Goal: Communication & Community: Answer question/provide support

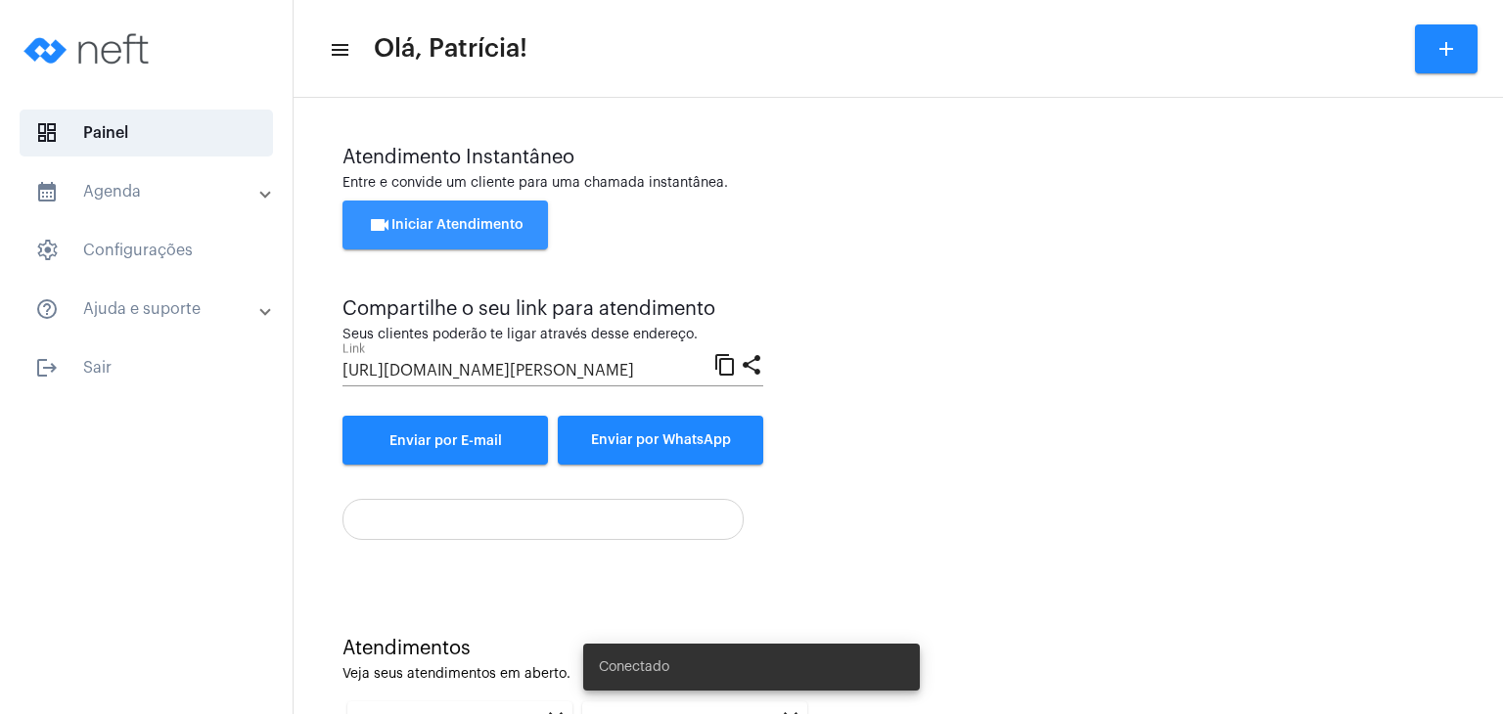
click at [443, 226] on span "videocam Iniciar Atendimento" at bounding box center [446, 225] width 156 height 14
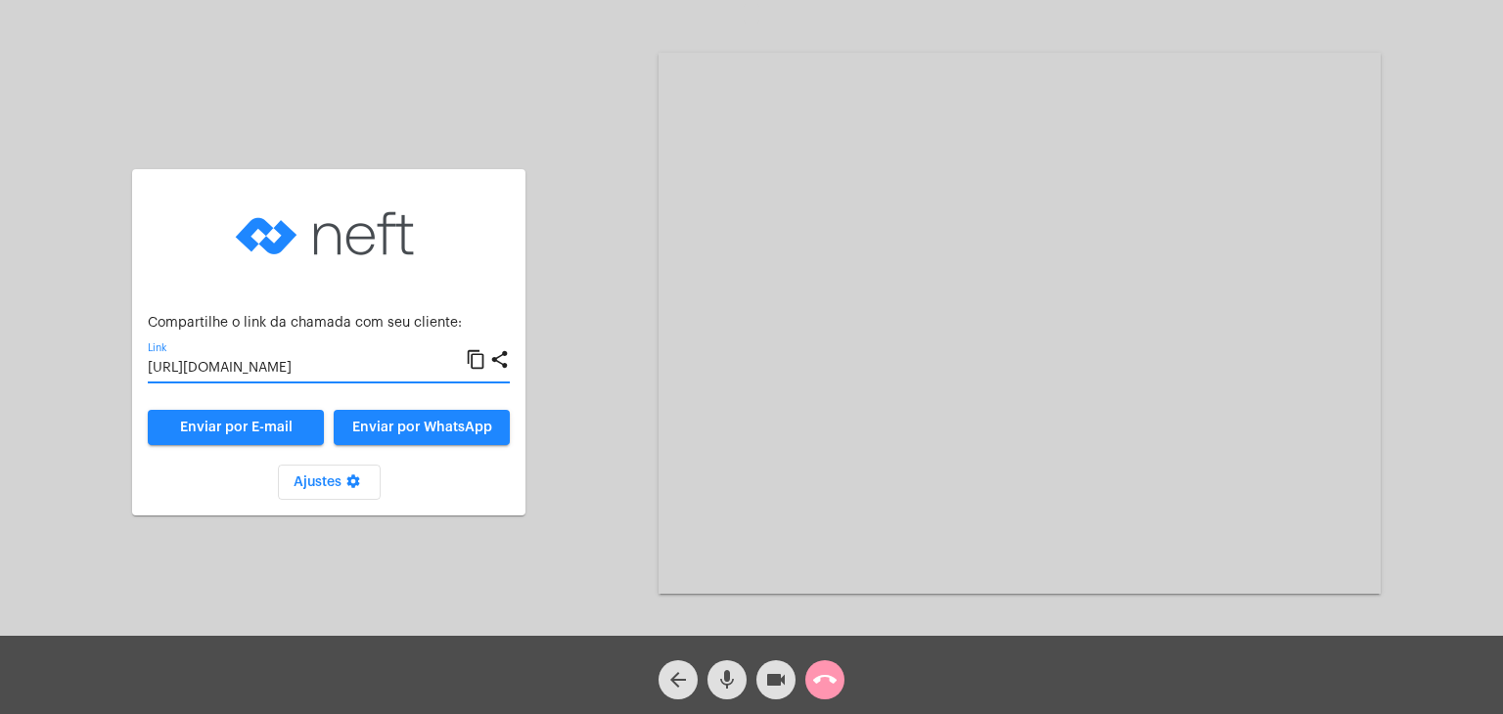
click at [251, 375] on input "[URL][DOMAIN_NAME]" at bounding box center [307, 369] width 318 height 16
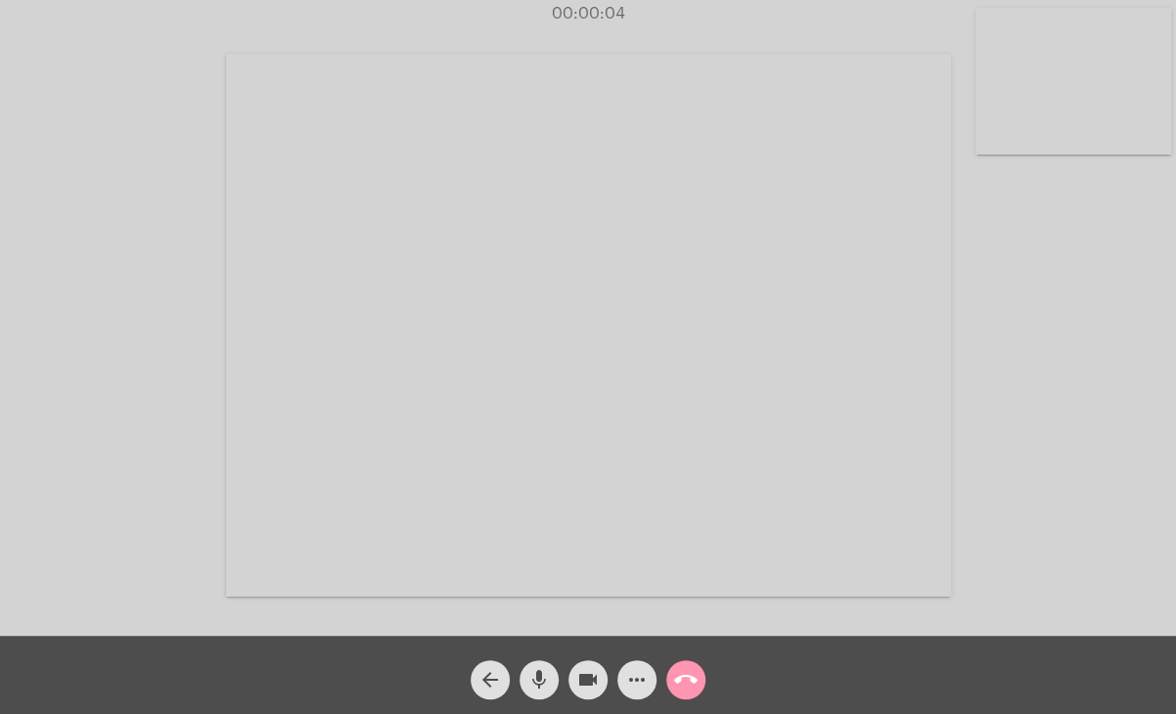
click at [1084, 109] on video at bounding box center [1074, 81] width 196 height 147
click at [860, 333] on video at bounding box center [728, 323] width 725 height 543
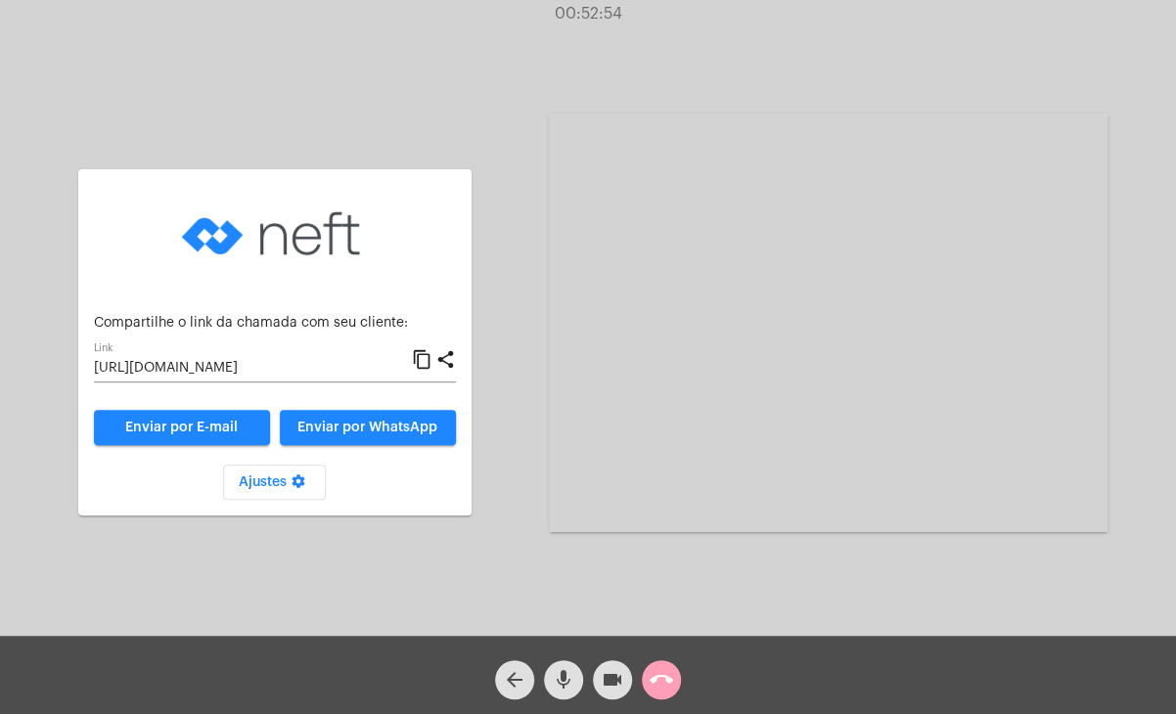
click at [646, 675] on button "call_end" at bounding box center [661, 680] width 39 height 39
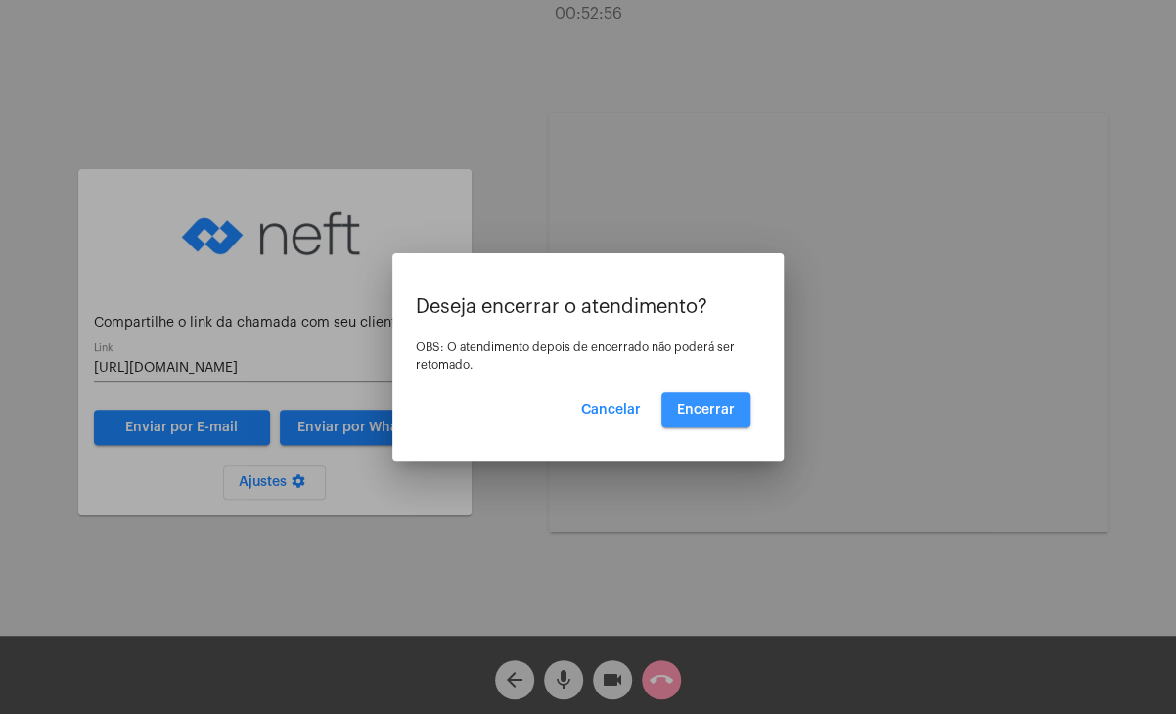
click at [679, 399] on button "Encerrar" at bounding box center [705, 409] width 89 height 35
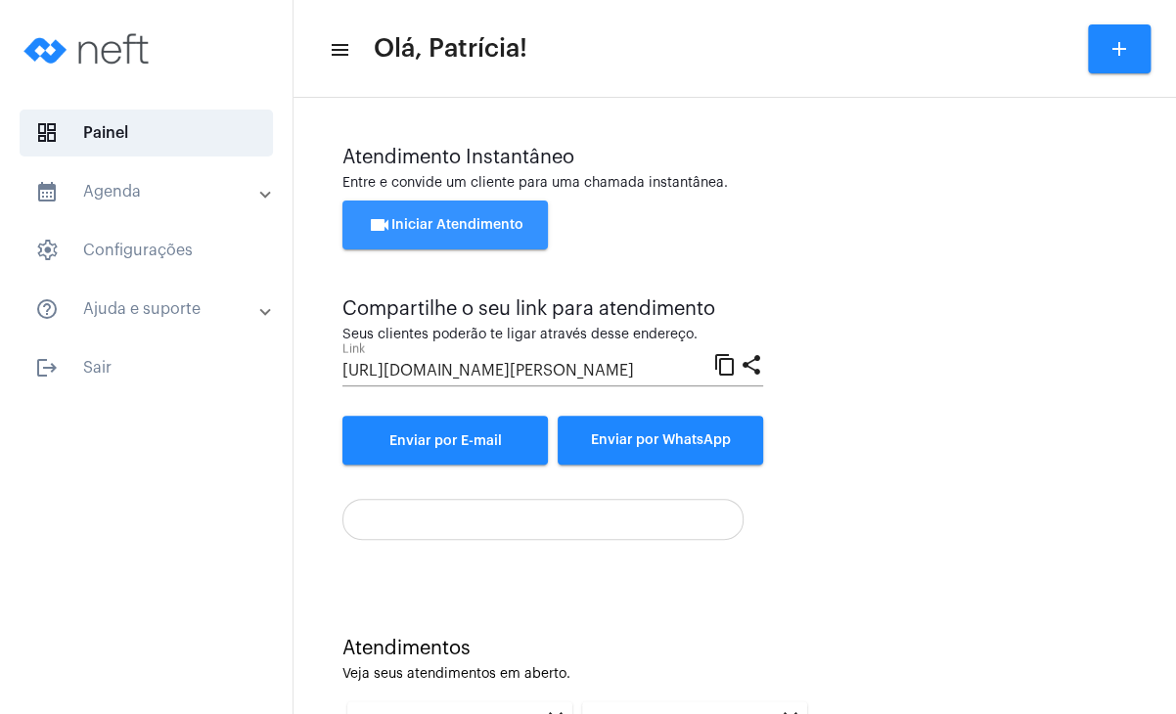
click at [471, 214] on button "videocam Iniciar Atendimento" at bounding box center [444, 225] width 205 height 49
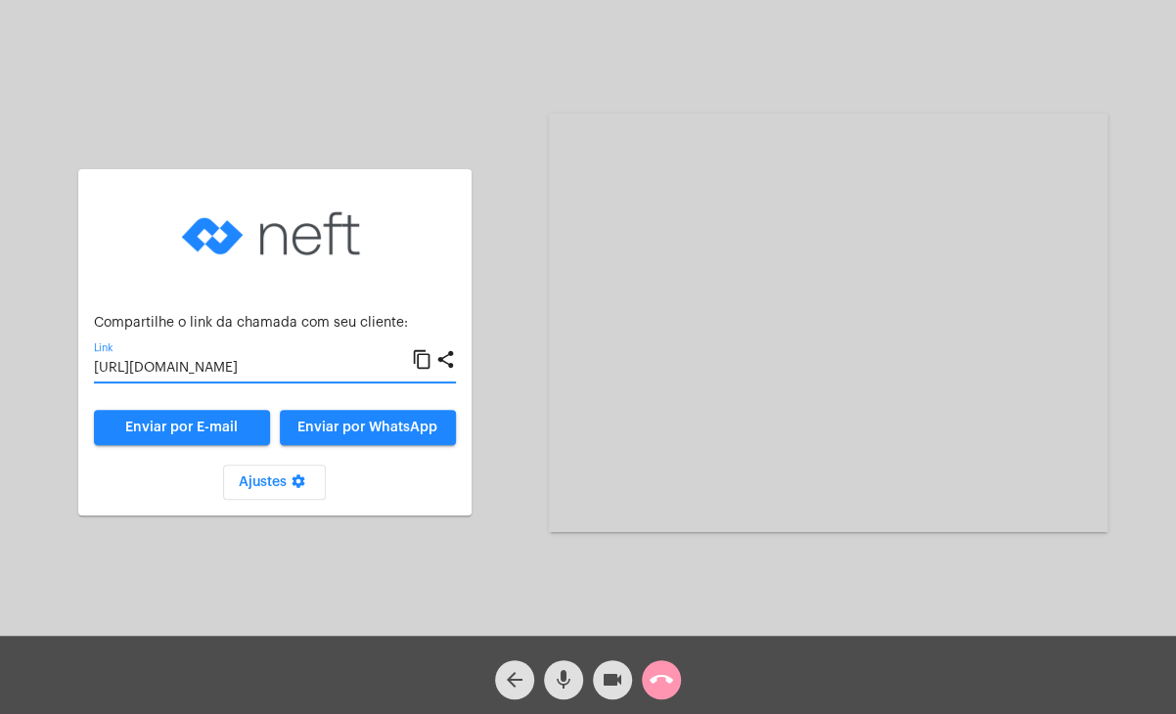
click at [300, 364] on input "[URL][DOMAIN_NAME]" at bounding box center [253, 369] width 318 height 16
click at [941, 507] on video at bounding box center [828, 323] width 559 height 419
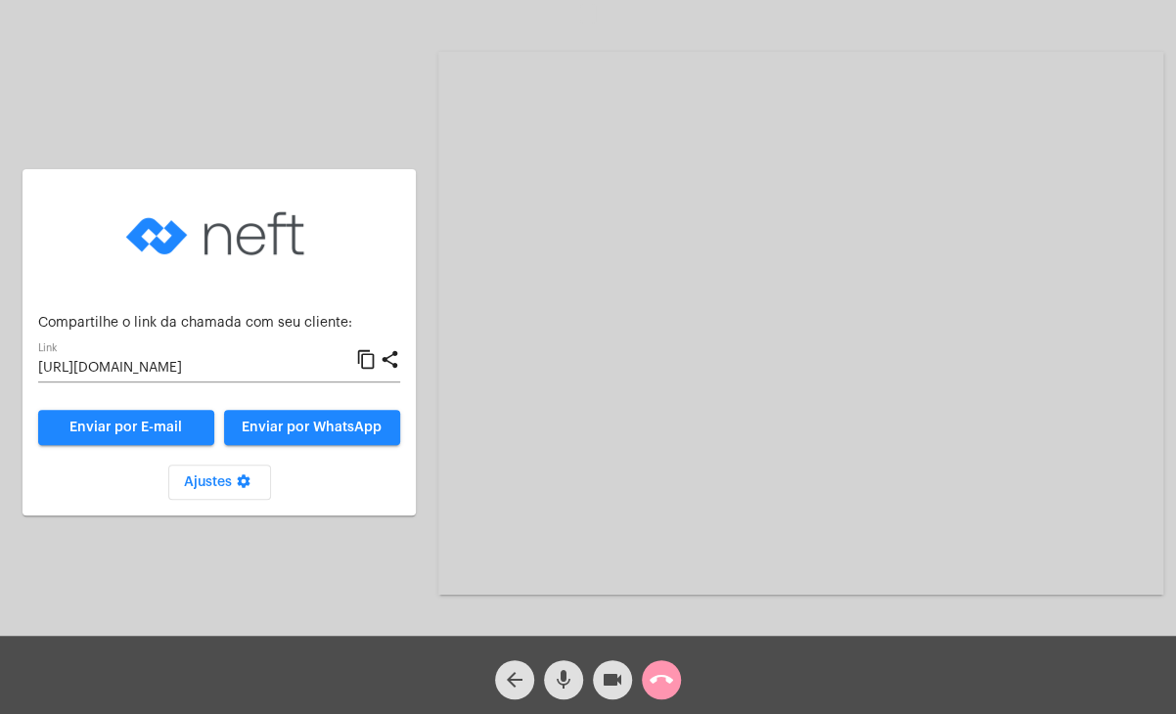
click at [941, 507] on video at bounding box center [800, 323] width 725 height 543
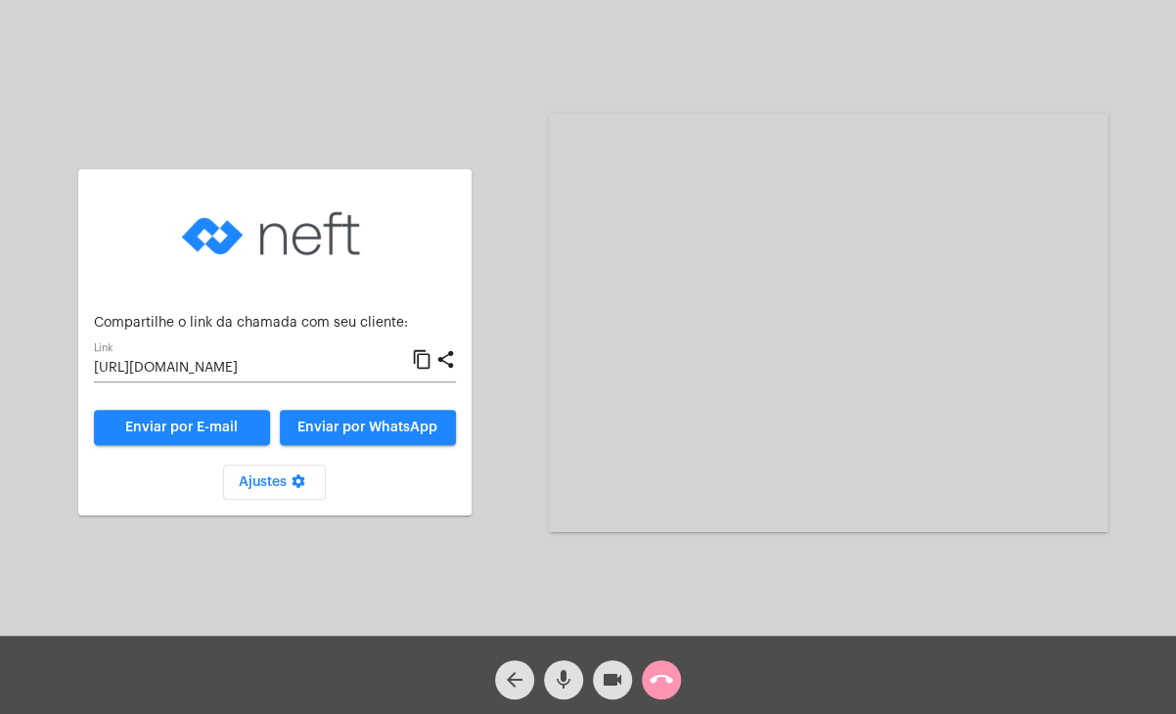
click at [941, 507] on video at bounding box center [828, 323] width 559 height 419
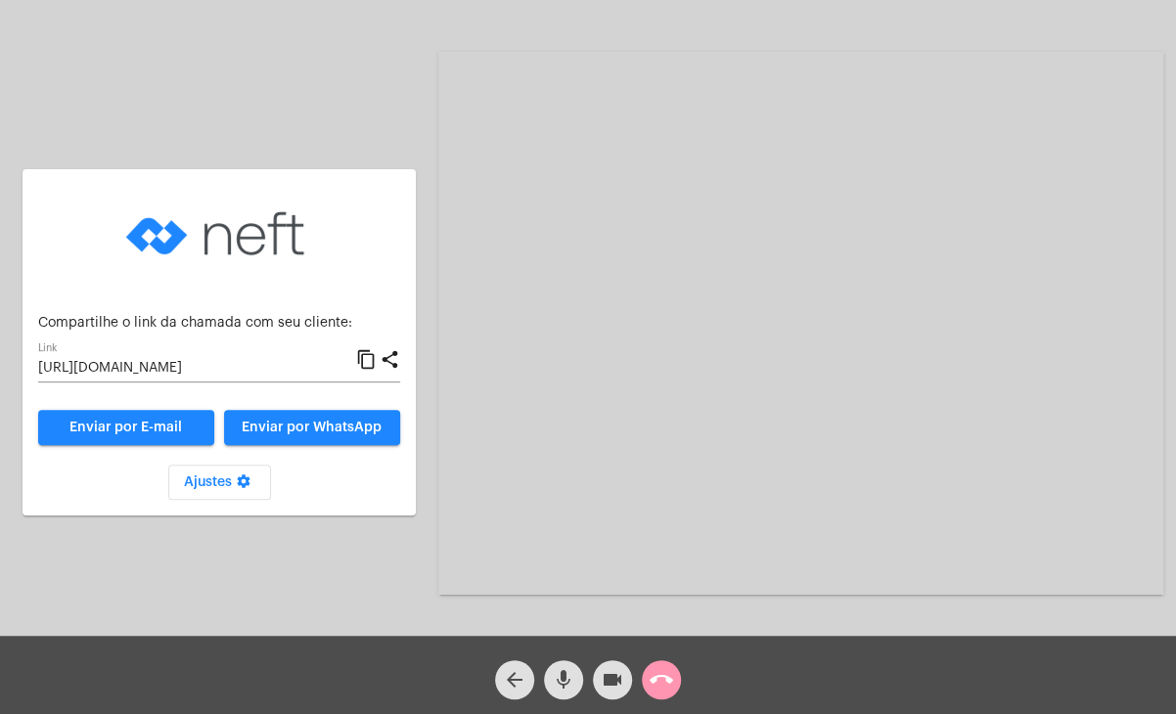
click at [941, 507] on video at bounding box center [800, 323] width 725 height 543
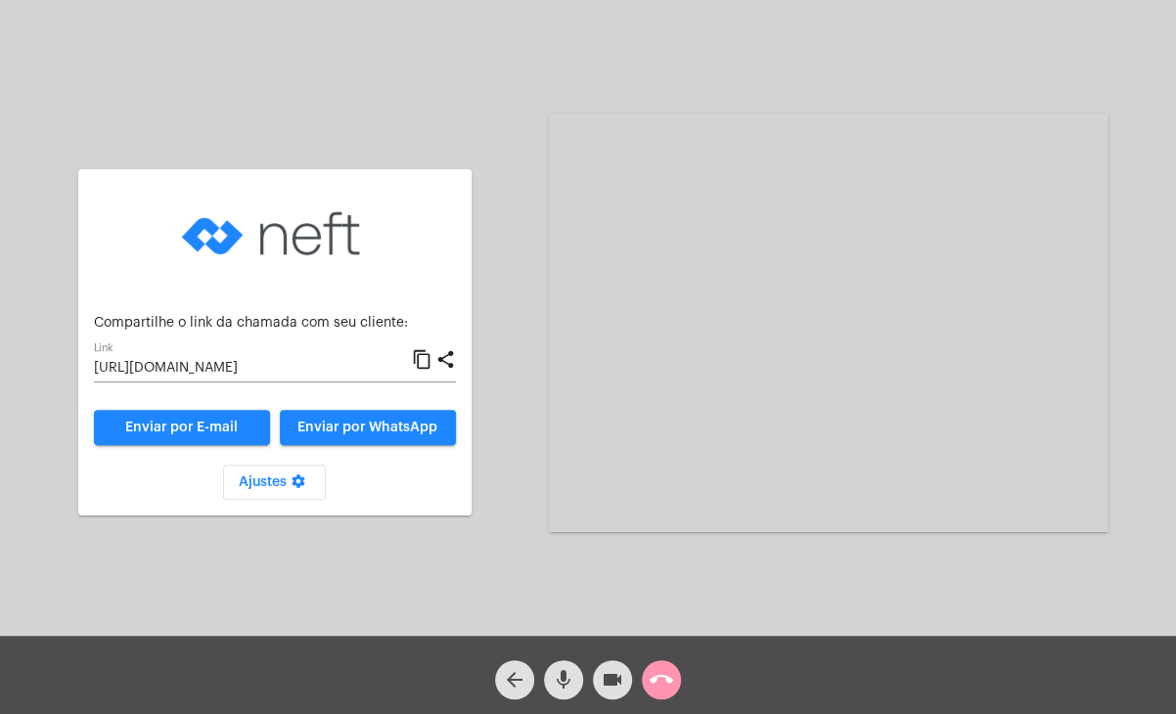
click at [941, 507] on video at bounding box center [828, 323] width 559 height 419
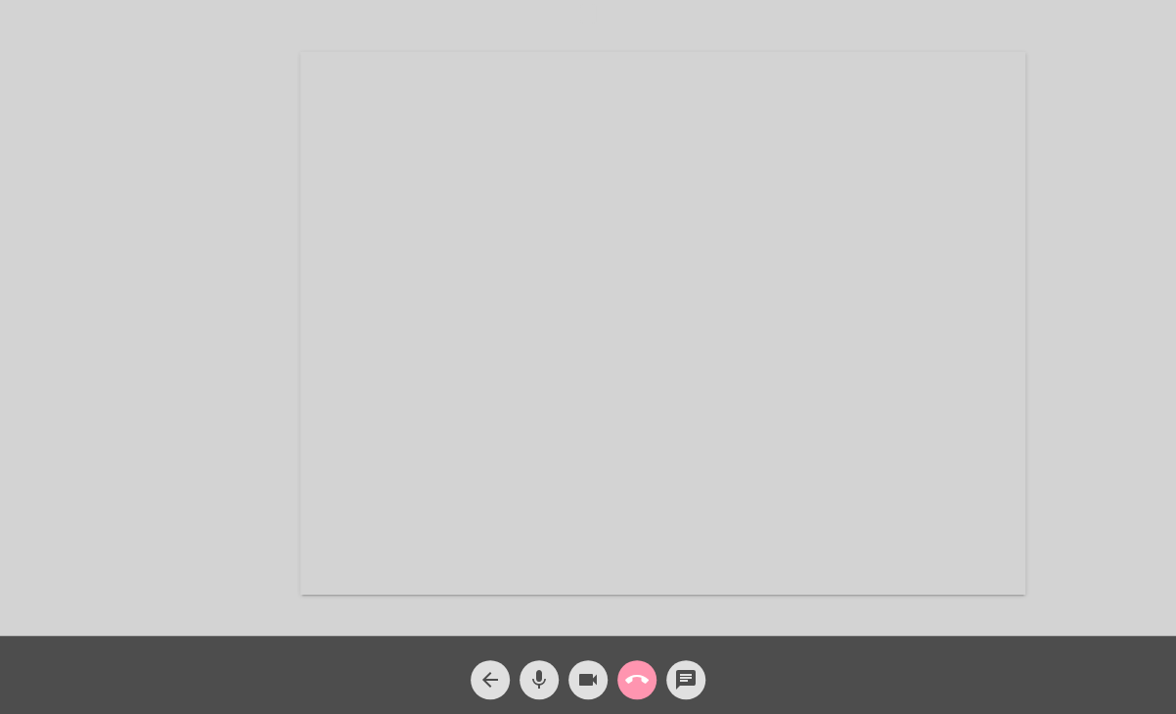
click at [941, 507] on video at bounding box center [662, 323] width 725 height 543
click at [941, 507] on video at bounding box center [877, 323] width 559 height 419
click at [941, 507] on video at bounding box center [728, 323] width 725 height 543
click at [941, 507] on video at bounding box center [877, 323] width 559 height 419
click at [940, 507] on video at bounding box center [728, 323] width 725 height 543
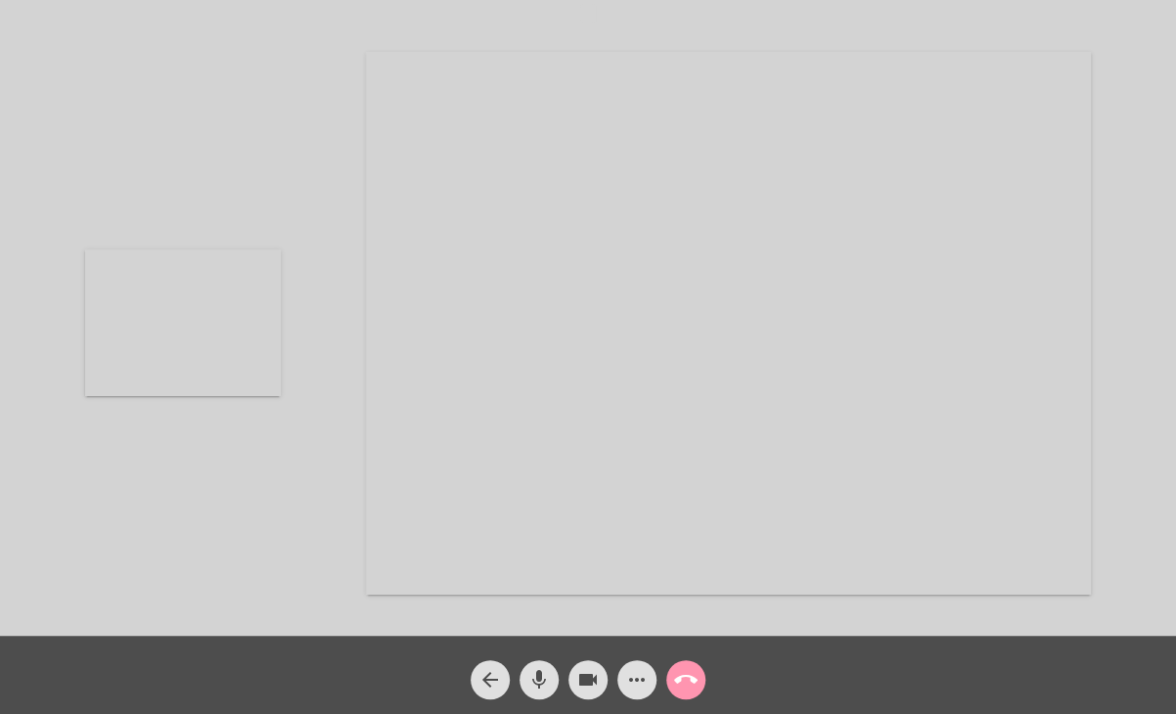
click at [940, 507] on video at bounding box center [728, 323] width 725 height 543
click at [940, 507] on video at bounding box center [877, 323] width 559 height 419
click at [939, 507] on video at bounding box center [728, 323] width 725 height 543
click at [939, 507] on video at bounding box center [877, 323] width 559 height 419
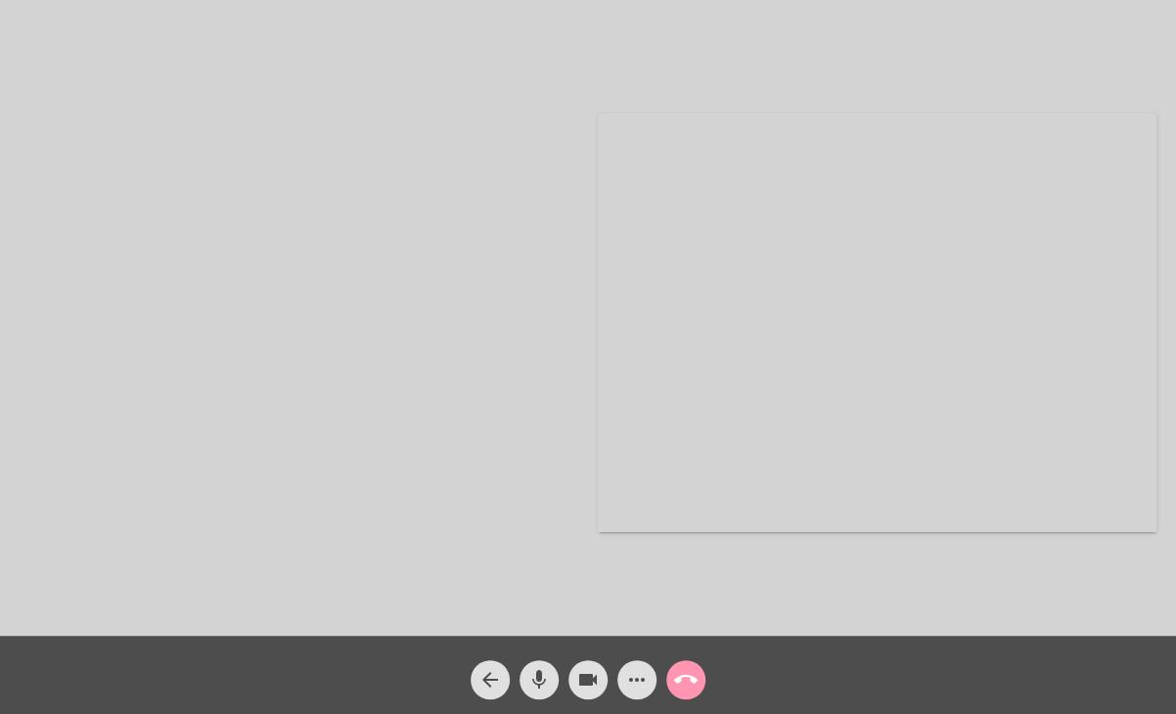
click at [939, 507] on video at bounding box center [877, 323] width 559 height 419
click at [934, 507] on video at bounding box center [846, 323] width 559 height 419
click at [934, 507] on div "Acessando Câmera e Microfone..." at bounding box center [588, 323] width 1172 height 636
click at [1061, 40] on video at bounding box center [1074, 81] width 196 height 147
click at [847, 166] on video at bounding box center [728, 323] width 725 height 543
